Goal: Task Accomplishment & Management: Complete application form

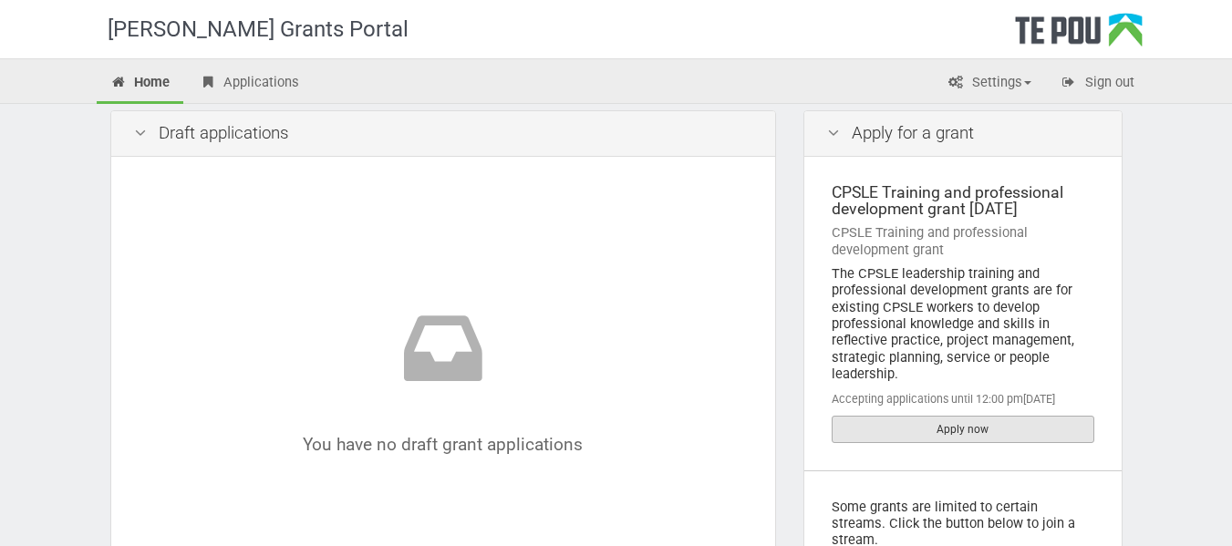
scroll to position [13, 0]
click at [960, 439] on link "Apply now" at bounding box center [962, 428] width 263 height 27
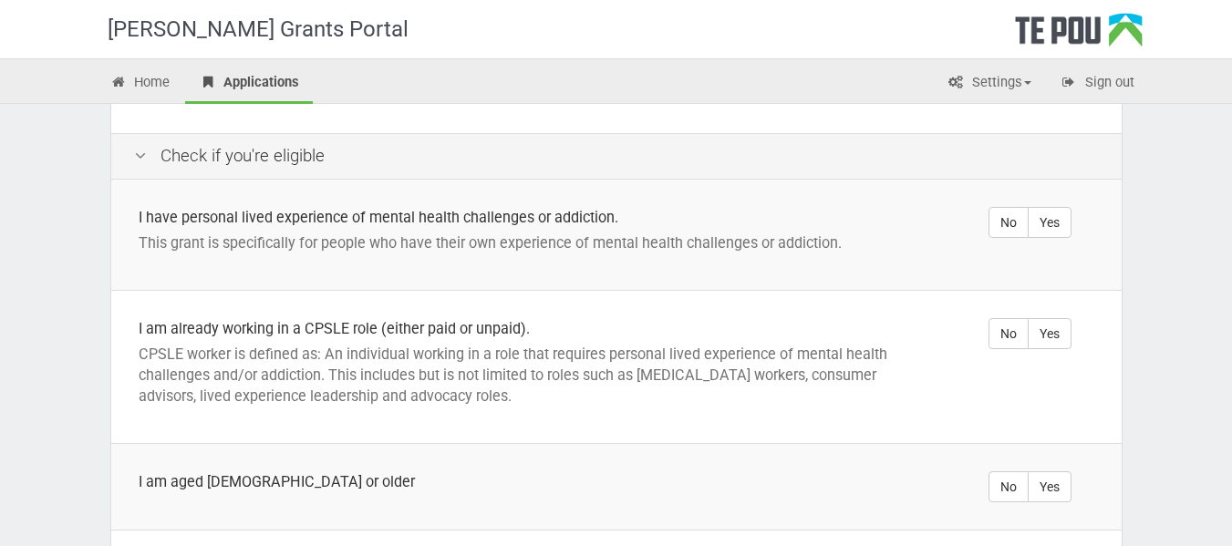
scroll to position [356, 0]
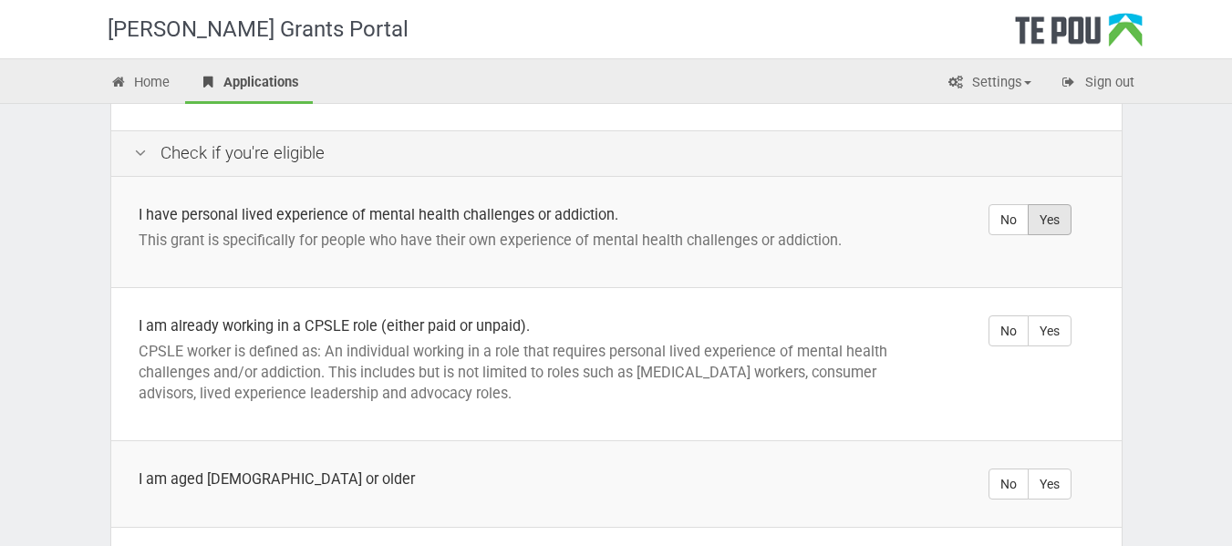
click at [1054, 209] on label "Yes" at bounding box center [1049, 219] width 44 height 31
radio input "true"
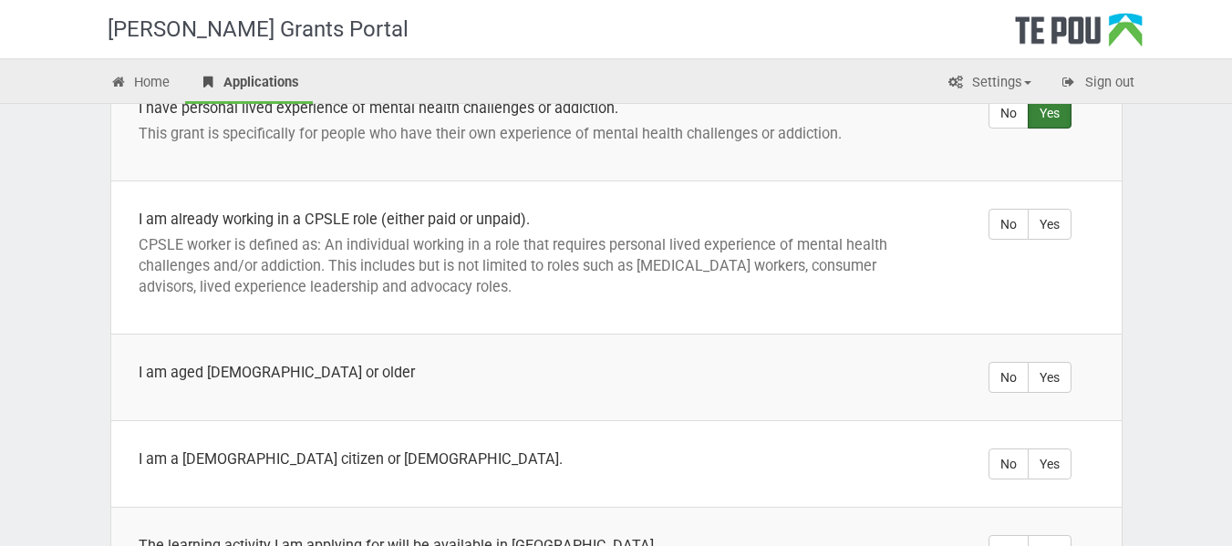
scroll to position [464, 0]
click at [1046, 210] on label "Yes" at bounding box center [1049, 223] width 44 height 31
radio input "true"
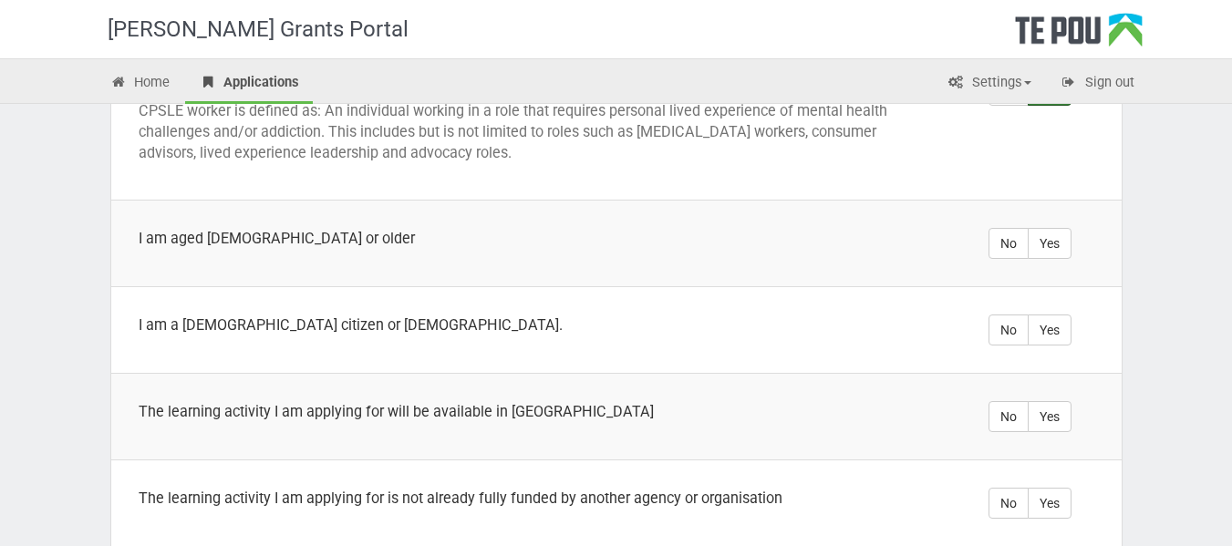
scroll to position [600, 0]
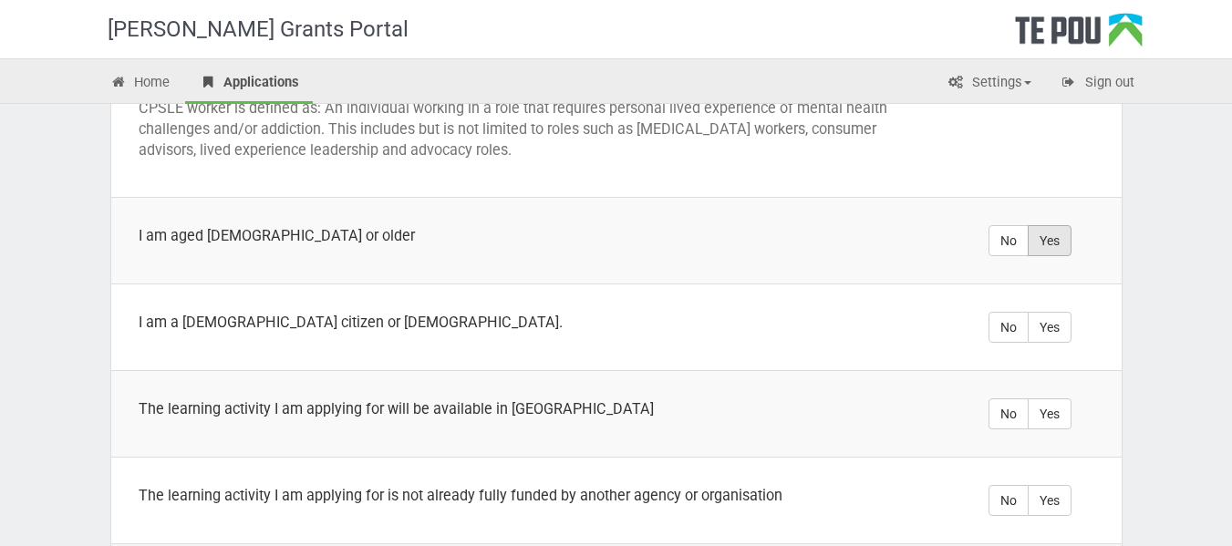
click at [1057, 225] on label "Yes" at bounding box center [1049, 240] width 44 height 31
radio input "true"
click at [1042, 312] on label "Yes" at bounding box center [1049, 327] width 44 height 31
radio input "true"
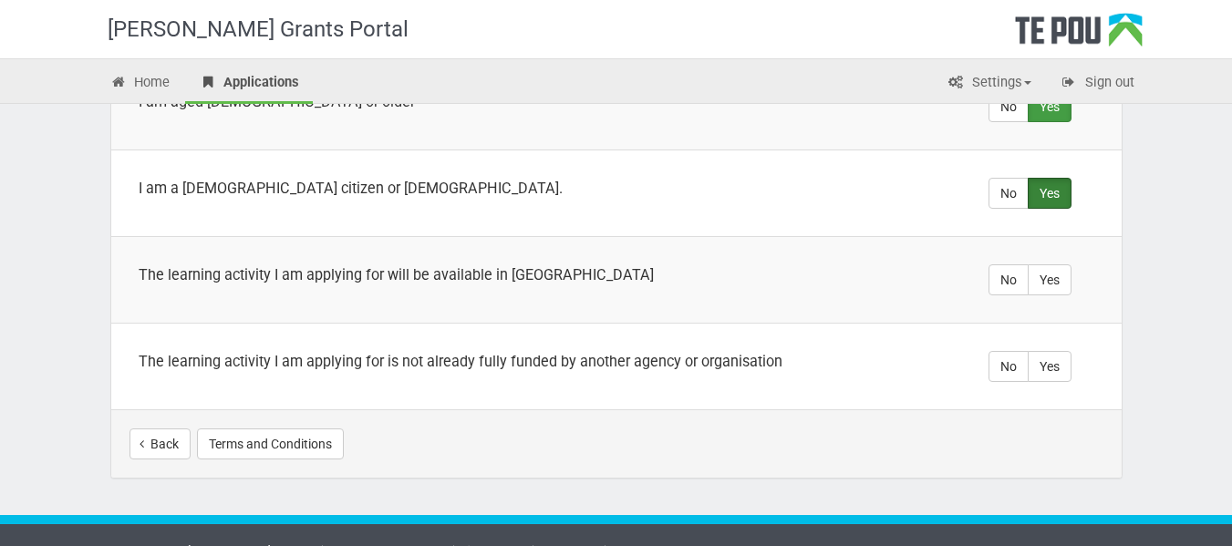
scroll to position [735, 0]
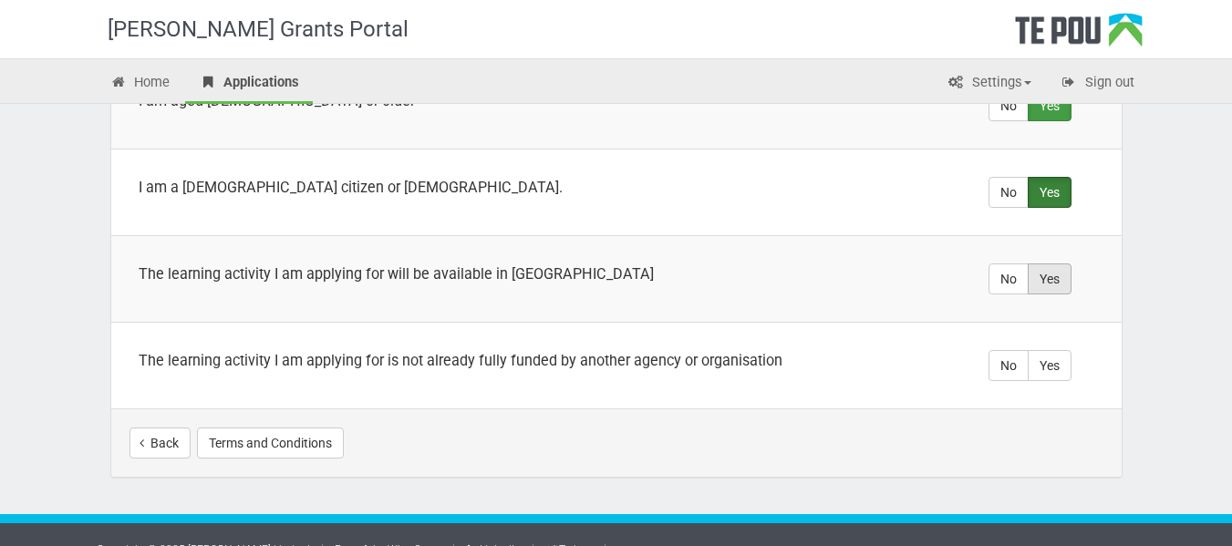
click at [1064, 263] on label "Yes" at bounding box center [1049, 278] width 44 height 31
radio input "true"
click at [1059, 350] on label "Yes" at bounding box center [1049, 365] width 44 height 31
radio input "true"
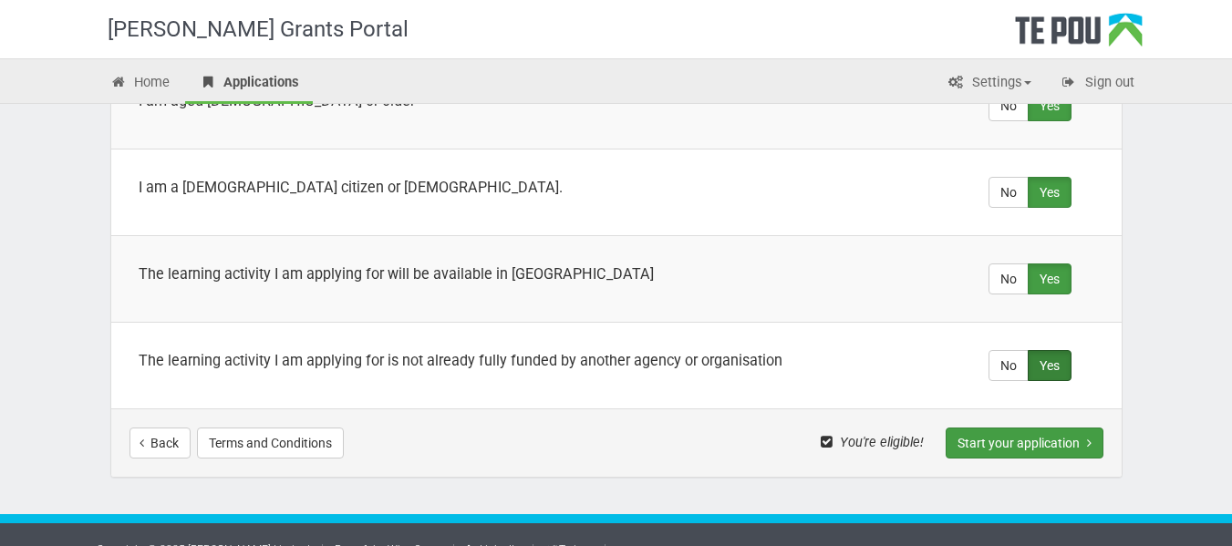
click at [1059, 428] on button "Start your application" at bounding box center [1024, 443] width 158 height 31
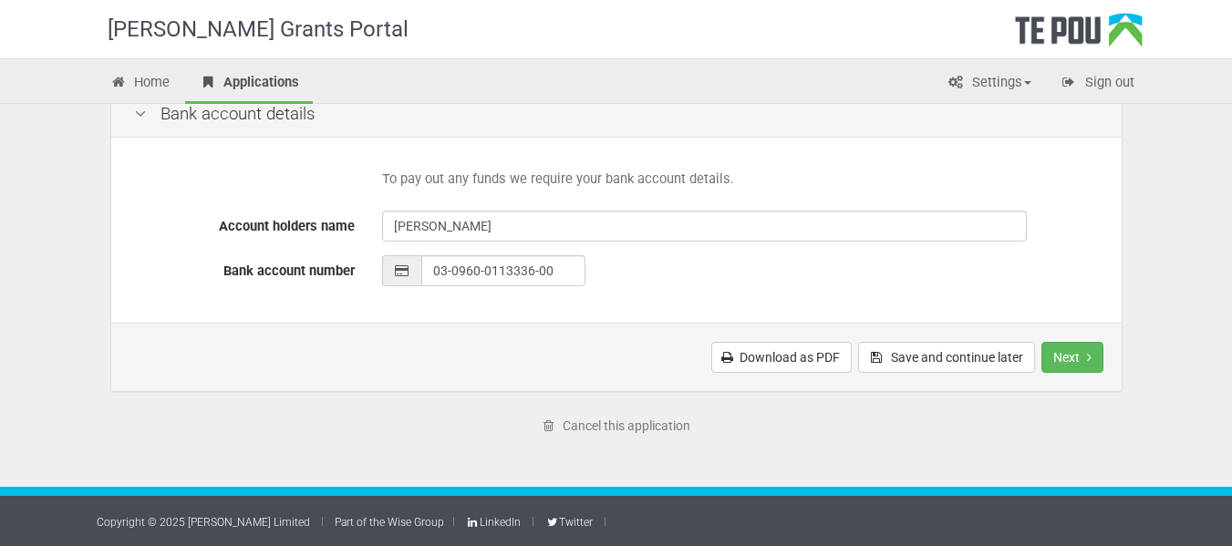
scroll to position [891, 0]
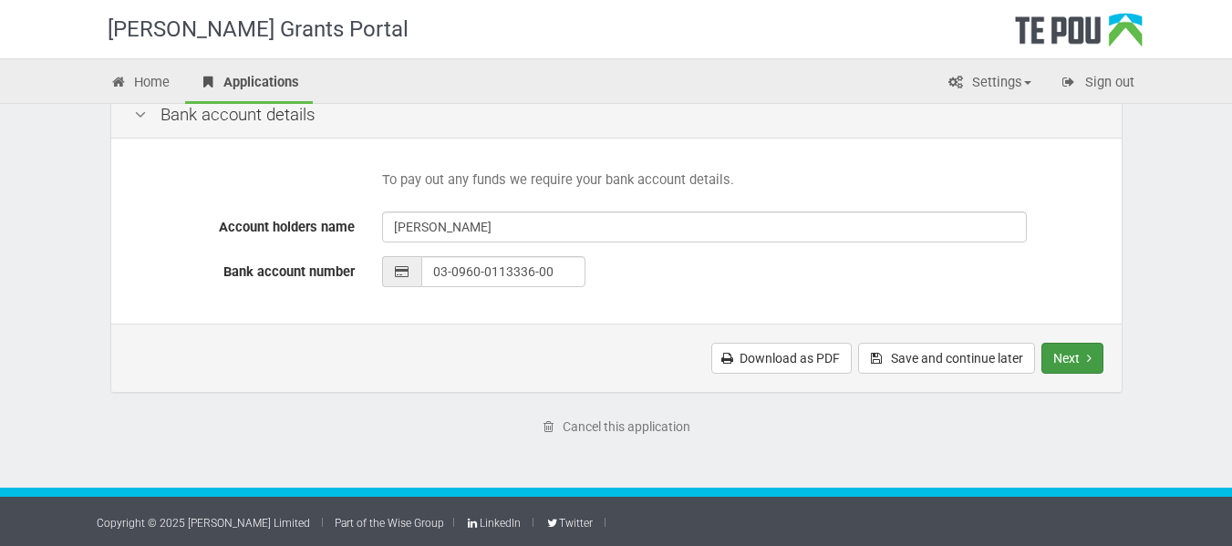
click at [1073, 353] on button "Next" at bounding box center [1072, 358] width 62 height 31
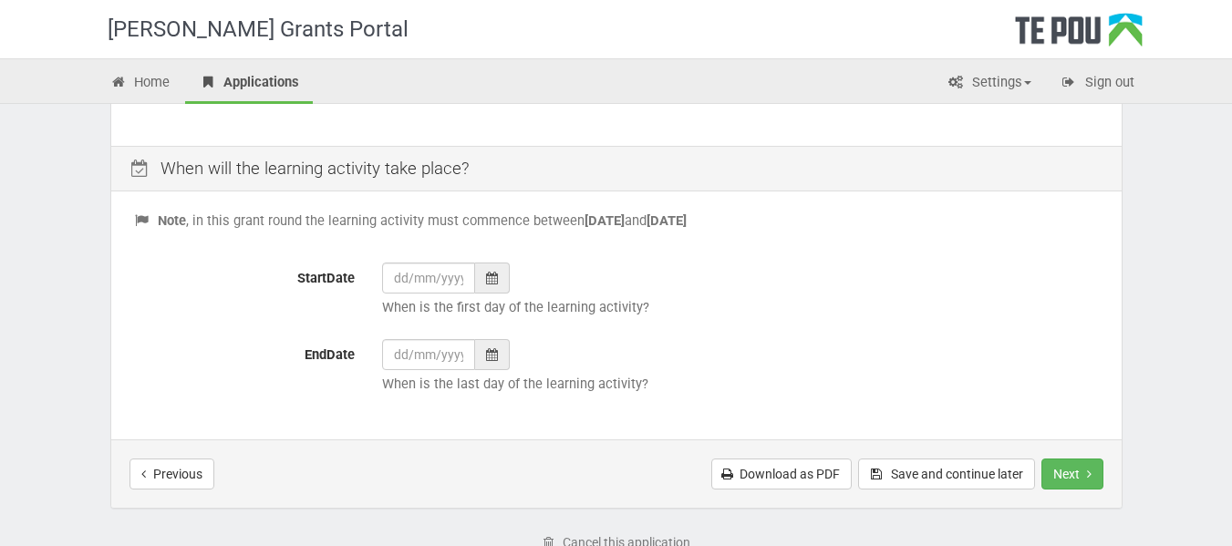
scroll to position [709, 0]
click at [1076, 474] on button "Next" at bounding box center [1072, 473] width 62 height 31
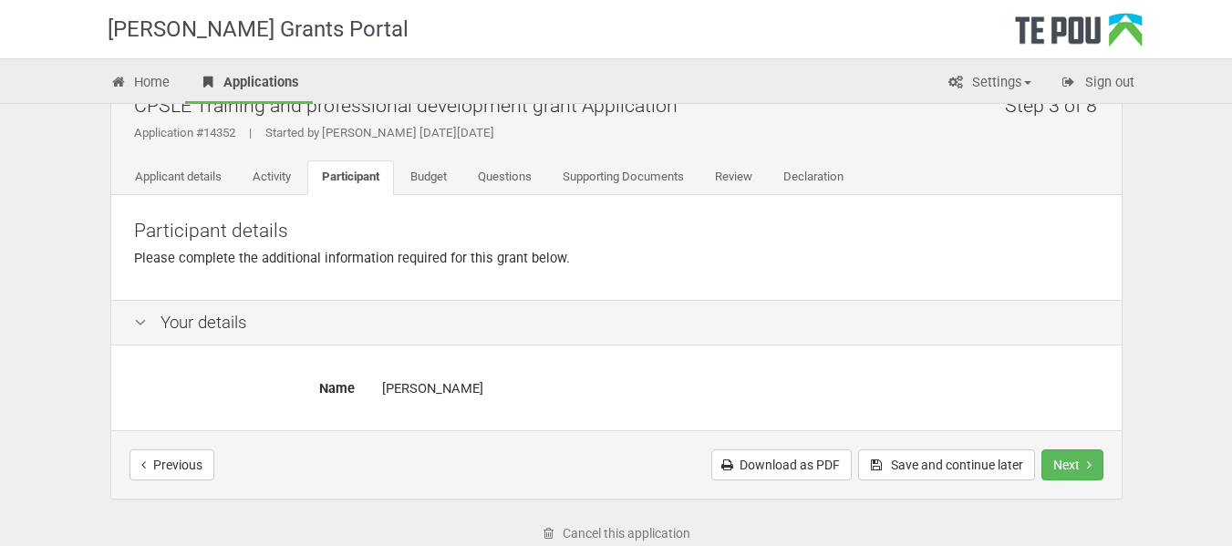
scroll to position [49, 0]
click at [1075, 471] on button "Next" at bounding box center [1072, 463] width 62 height 31
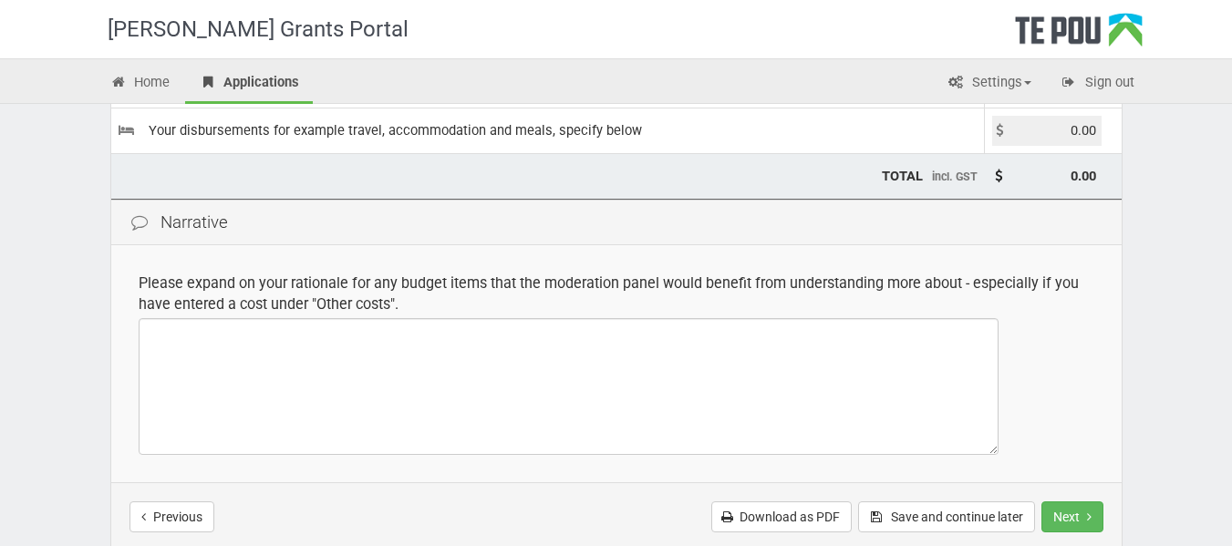
scroll to position [351, 0]
click at [1078, 519] on button "Next" at bounding box center [1072, 515] width 62 height 31
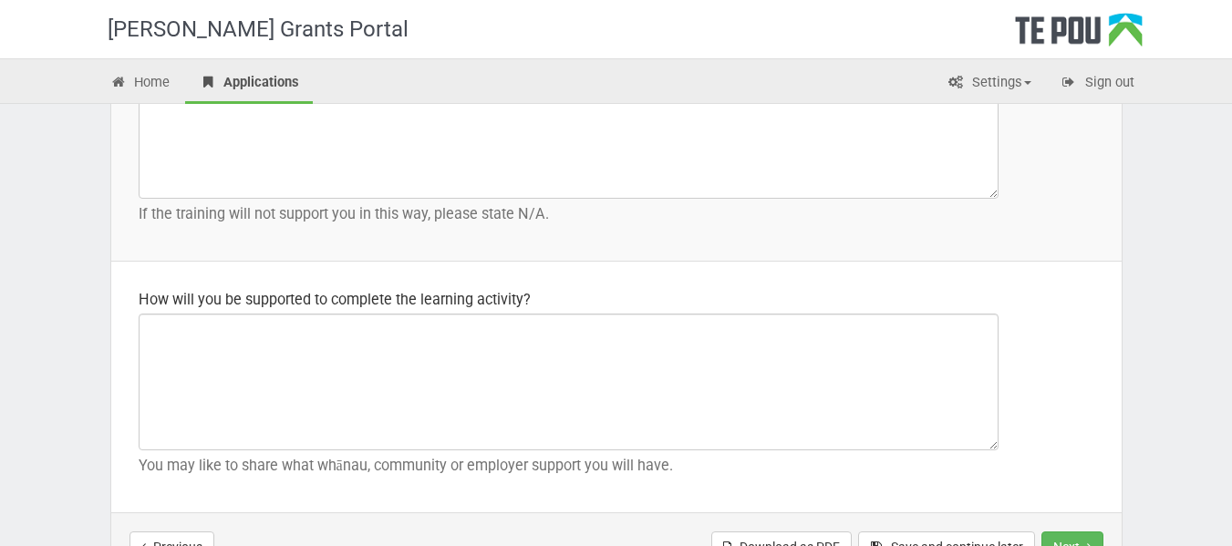
scroll to position [2808, 0]
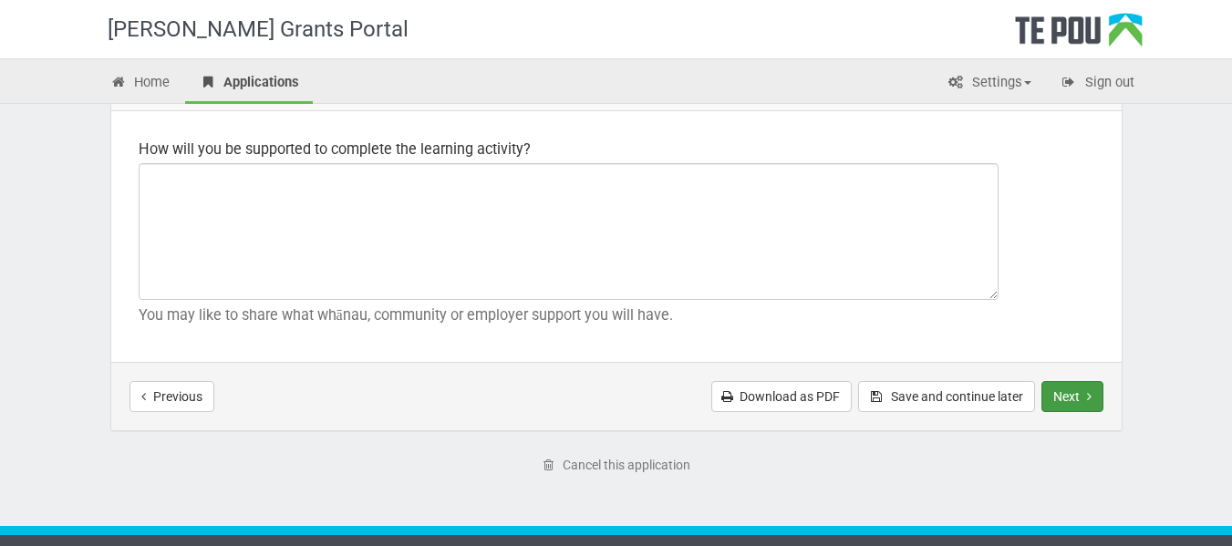
click at [1079, 387] on button "Next" at bounding box center [1072, 396] width 62 height 31
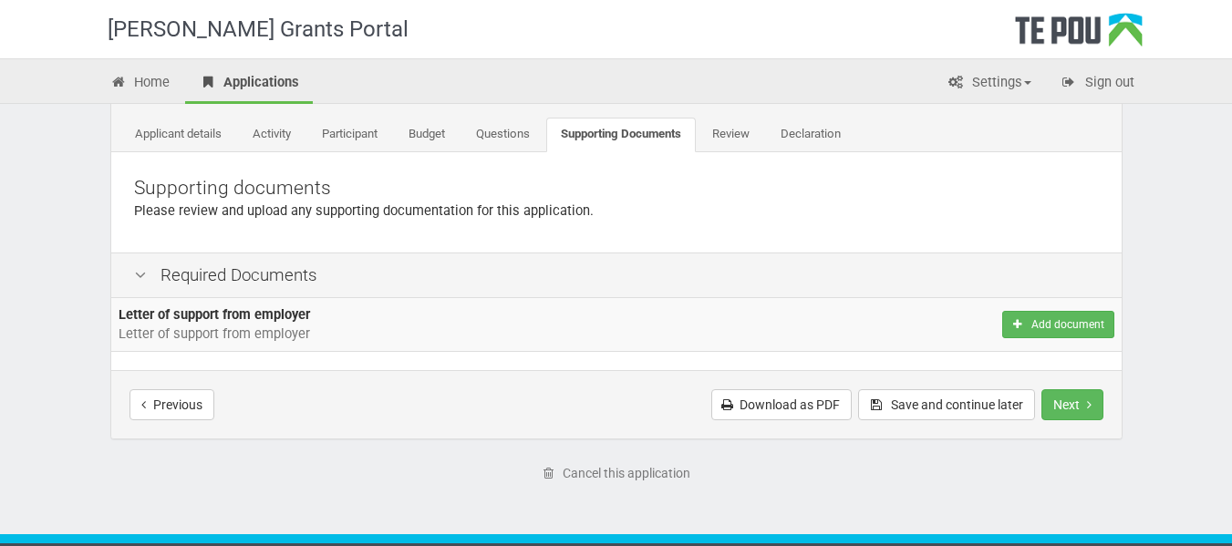
scroll to position [92, 0]
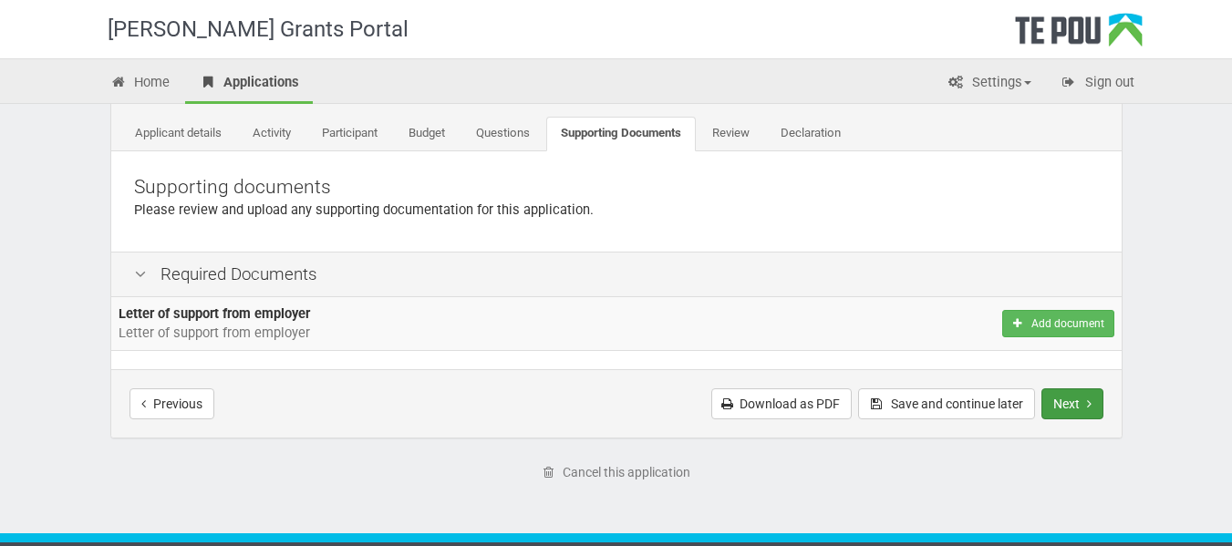
click at [1076, 397] on button "Next" at bounding box center [1072, 403] width 62 height 31
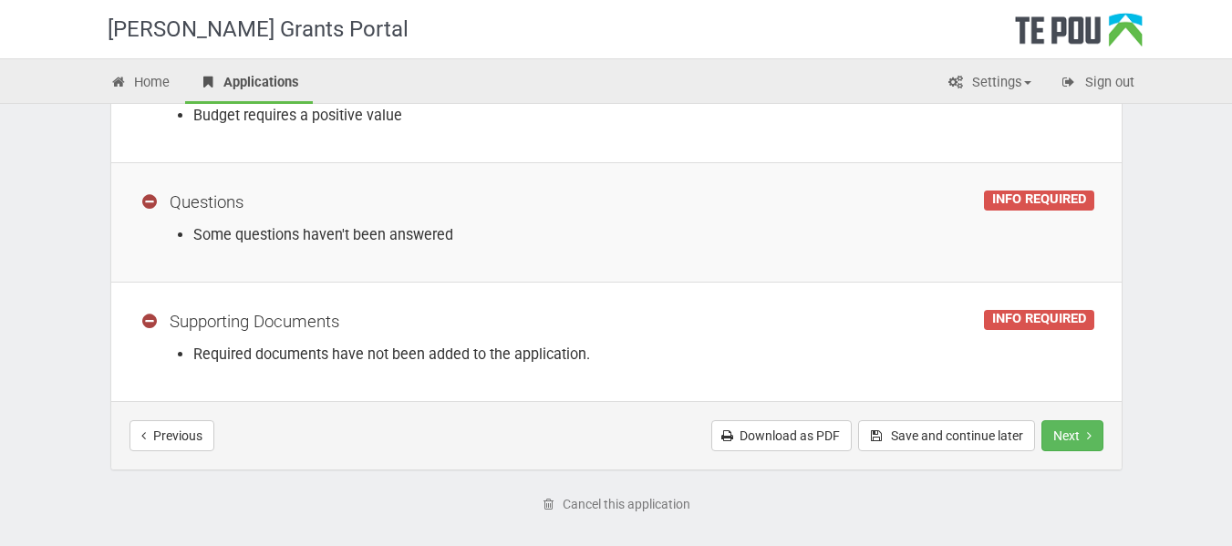
scroll to position [739, 0]
